Goal: Check status: Check status

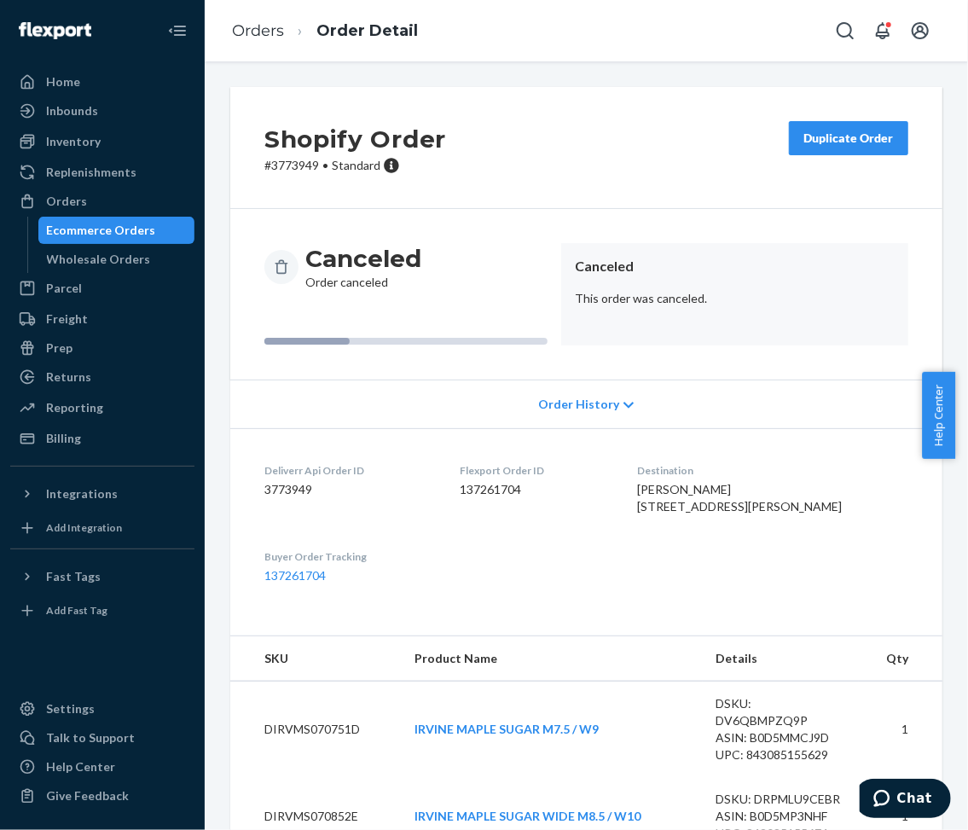
click at [148, 231] on div "Ecommerce Orders" at bounding box center [101, 230] width 109 height 17
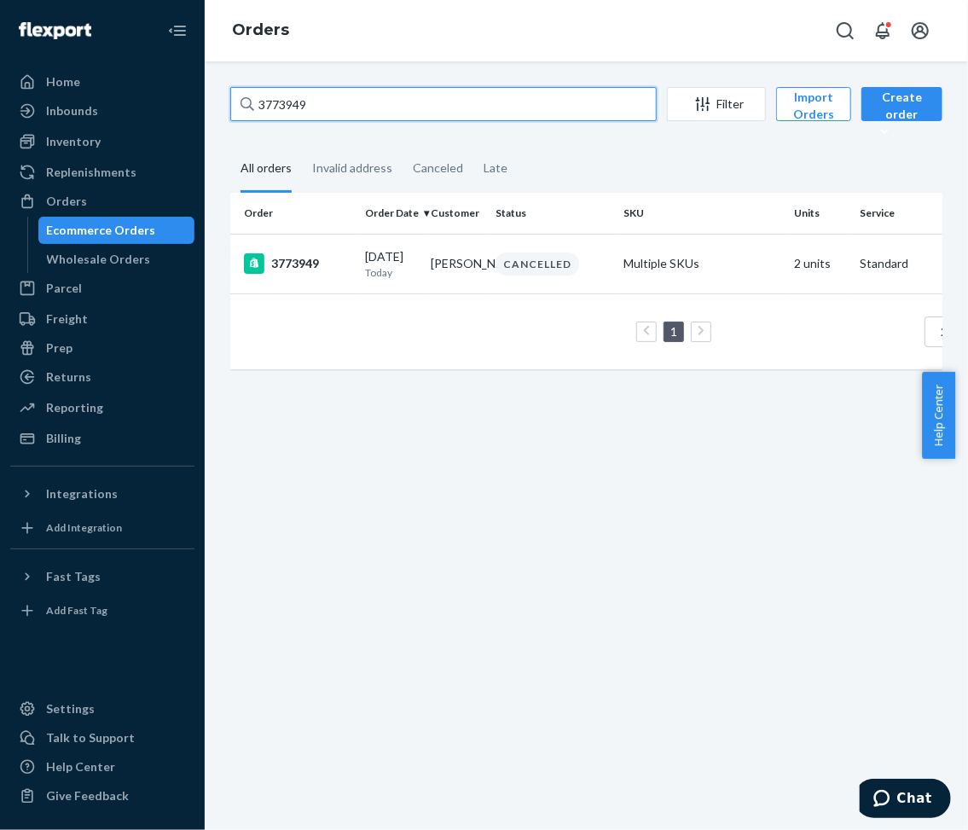
click at [324, 99] on input "3773949" at bounding box center [443, 104] width 427 height 34
paste input "BY1PXA-NLE"
type input "BY1PXA-NLE"
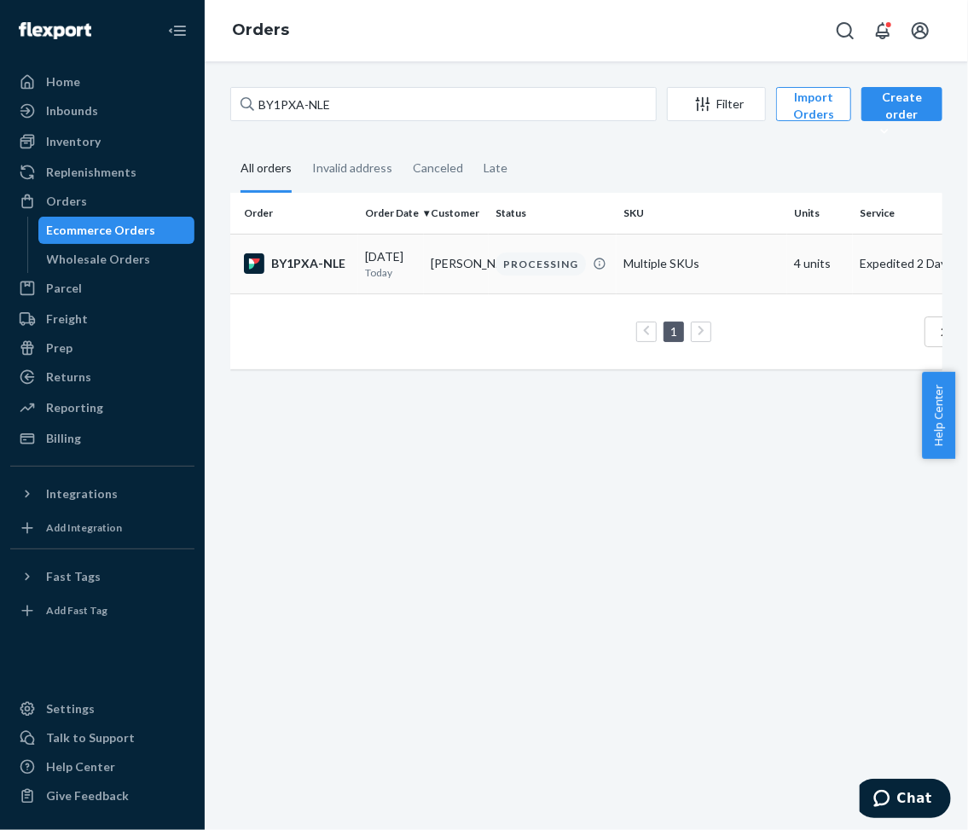
click at [353, 274] on td "BY1PXA-NLE" at bounding box center [294, 264] width 128 height 60
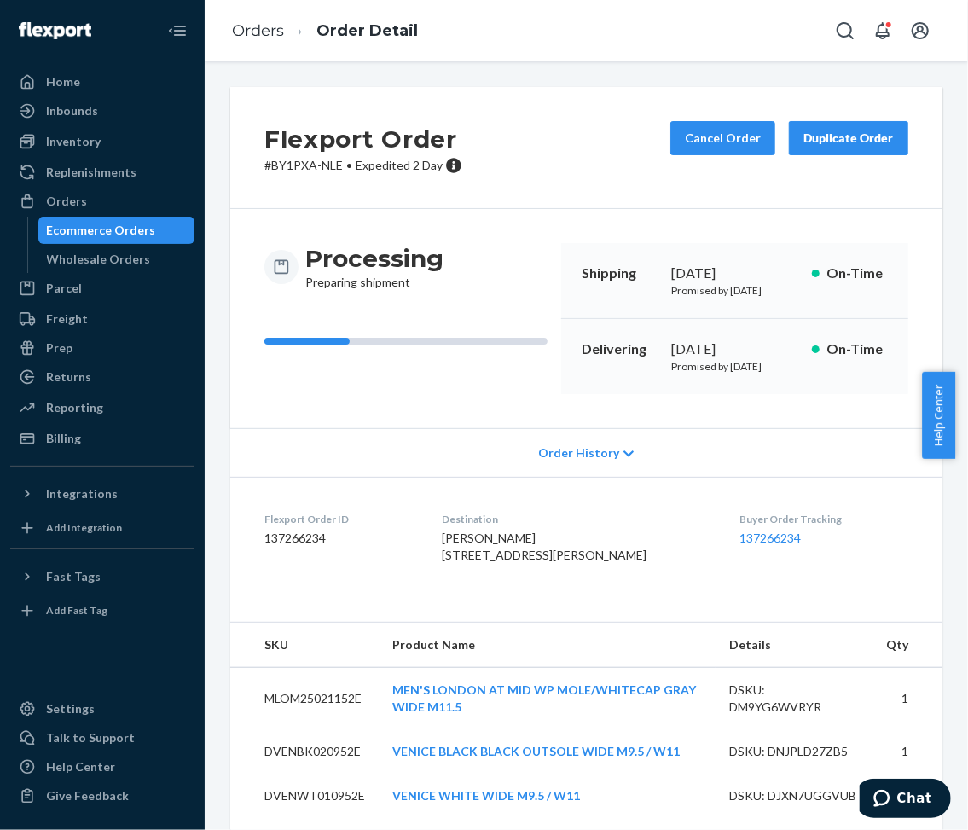
click at [217, 520] on div "Flexport Order # BY1PXA-NLE • Expedited 2 Day Cancel Order Duplicate Order Proc…" at bounding box center [587, 445] width 764 height 769
